Goal: Information Seeking & Learning: Learn about a topic

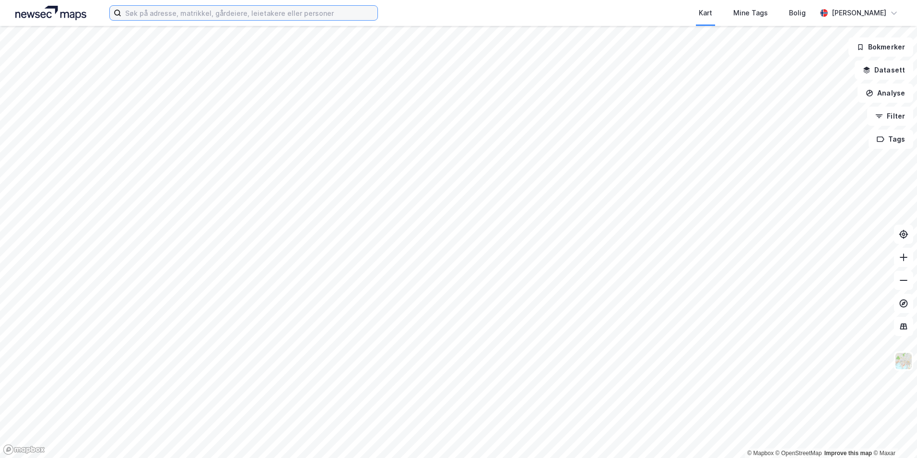
click at [236, 17] on input at bounding box center [249, 13] width 256 height 14
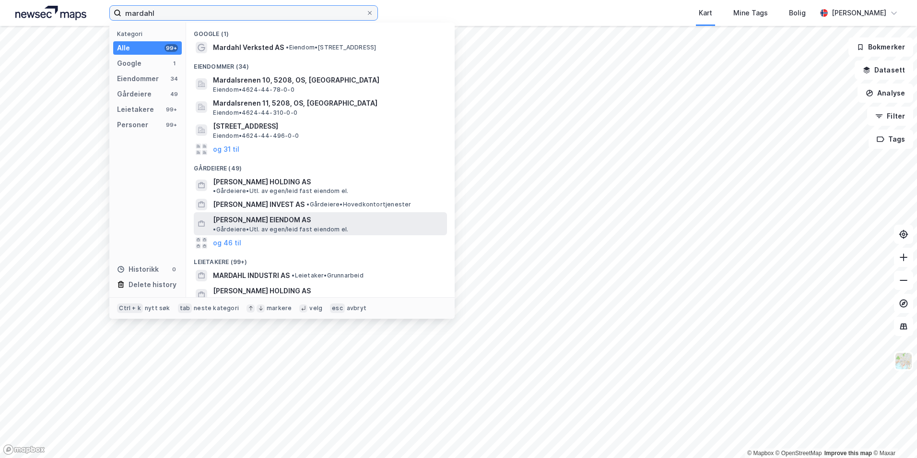
type input "mardahl"
click at [275, 214] on span "[PERSON_NAME] EIENDOM AS" at bounding box center [262, 220] width 98 height 12
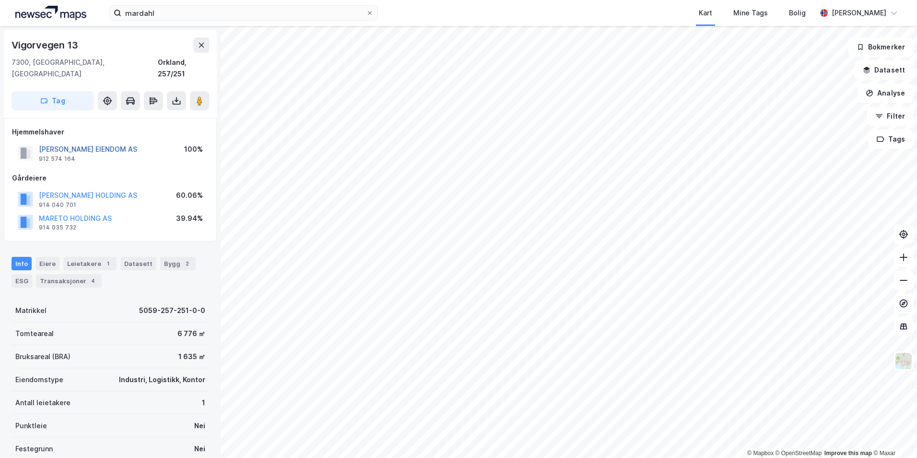
click at [0, 0] on button "[PERSON_NAME] EIENDOM AS" at bounding box center [0, 0] width 0 height 0
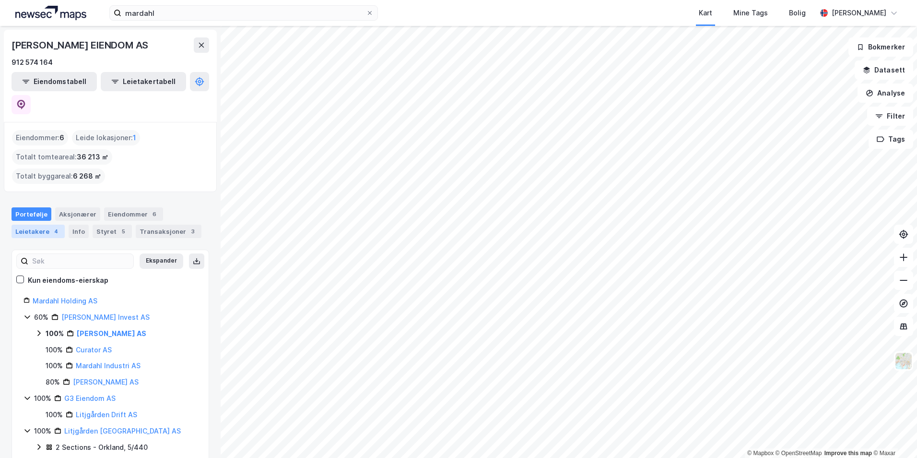
click at [48, 224] on div "Leietakere 4" at bounding box center [38, 230] width 53 height 13
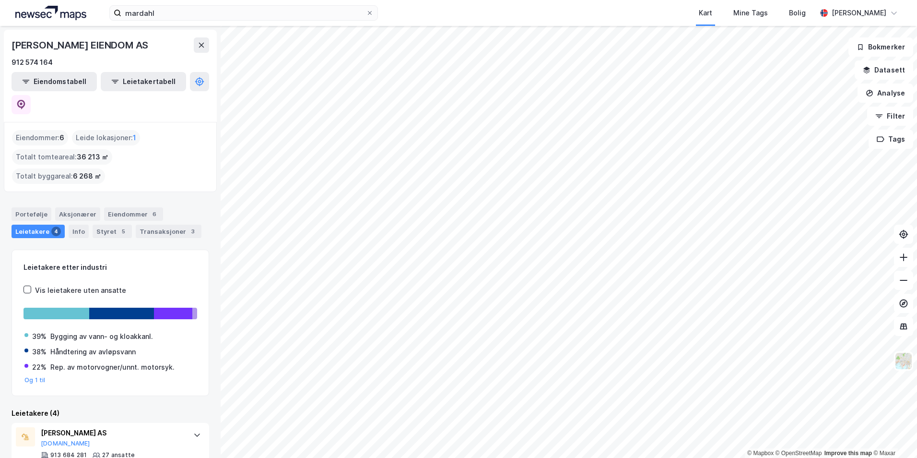
scroll to position [142, 0]
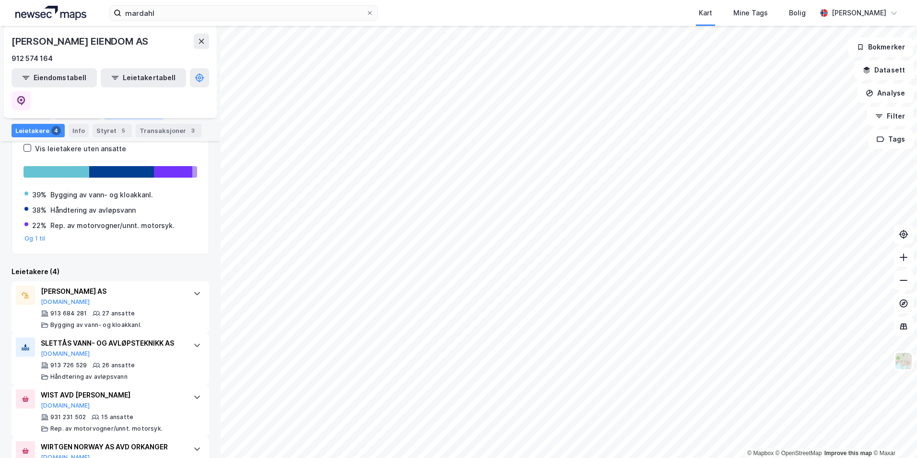
click at [134, 116] on div "Eiendommer 6" at bounding box center [133, 112] width 59 height 13
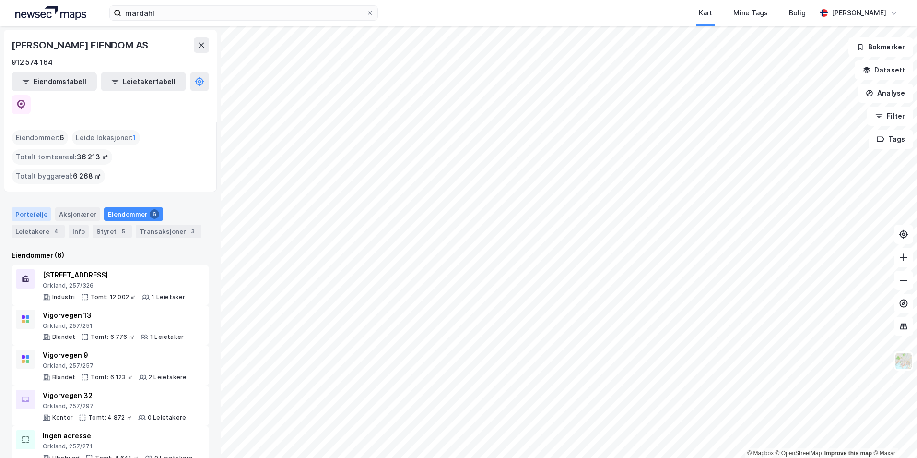
click at [35, 207] on div "Portefølje" at bounding box center [32, 213] width 40 height 13
